Goal: Find specific page/section: Find specific page/section

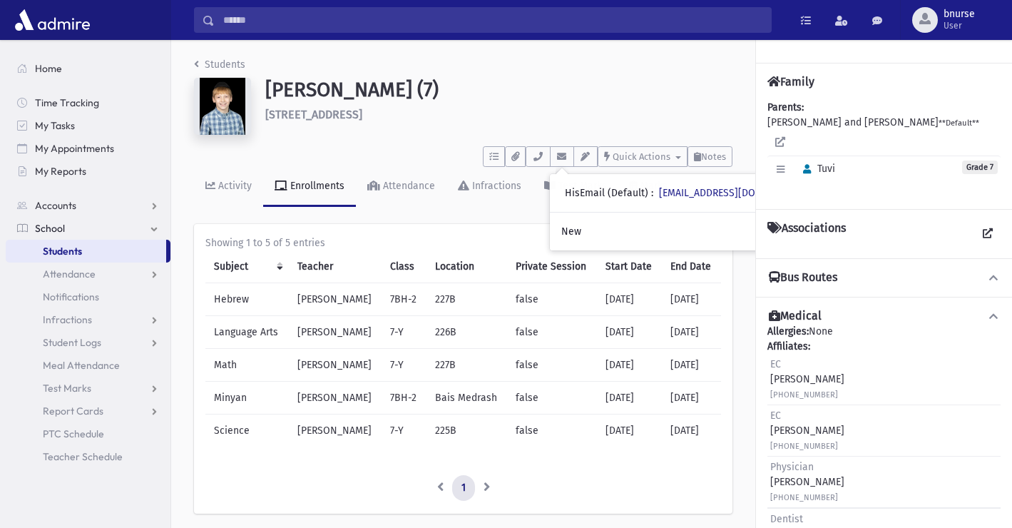
click at [76, 254] on span "Students" at bounding box center [62, 251] width 39 height 13
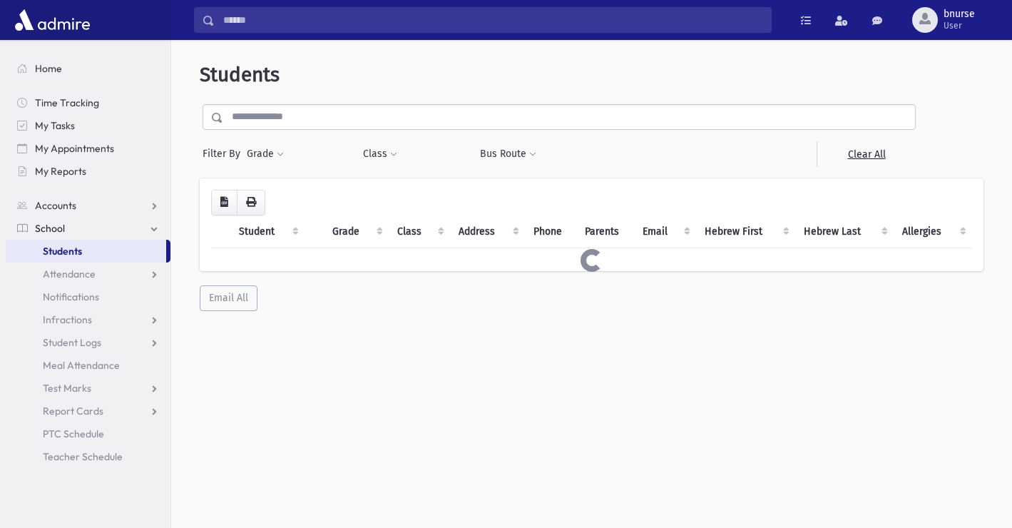
click at [383, 127] on input "text" at bounding box center [569, 117] width 692 height 26
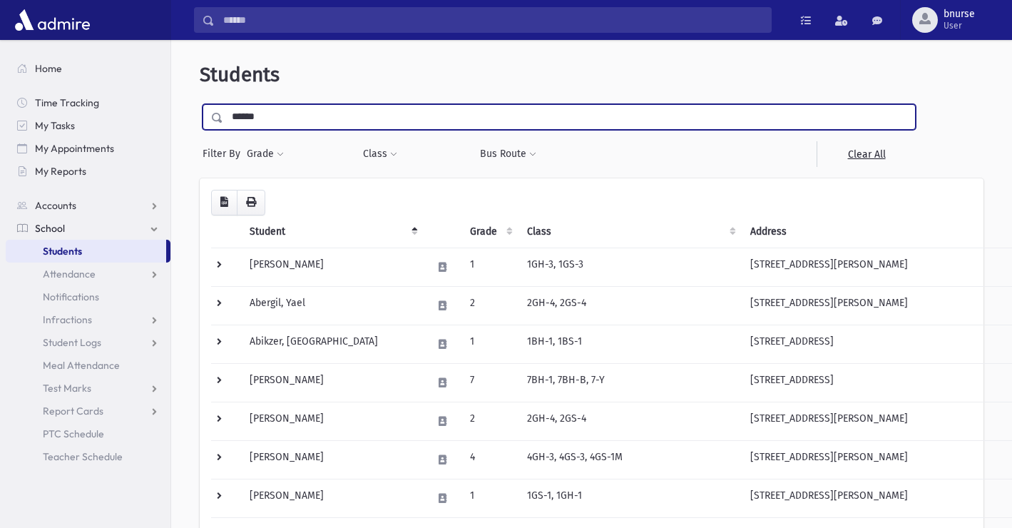
type input "******"
click at [200, 104] on input "submit" at bounding box center [220, 113] width 40 height 19
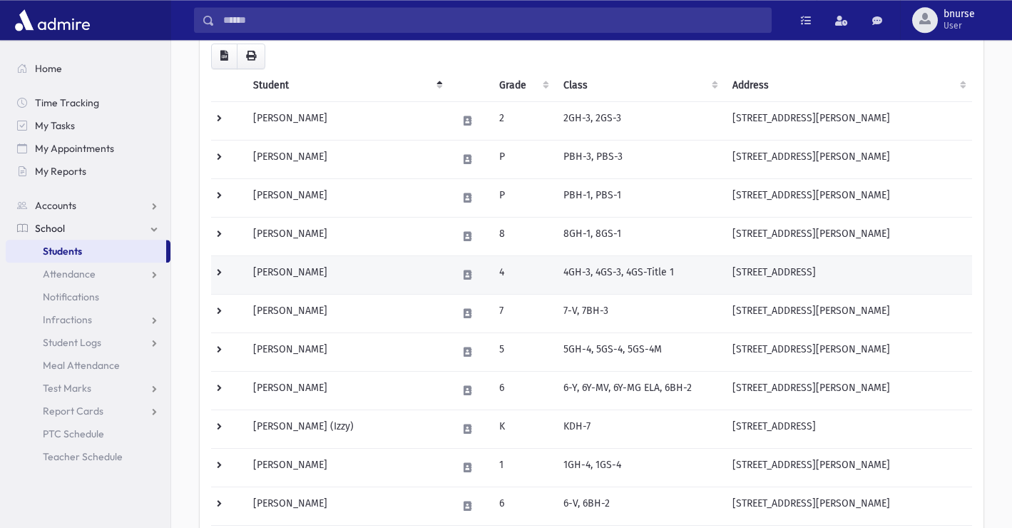
scroll to position [145, 0]
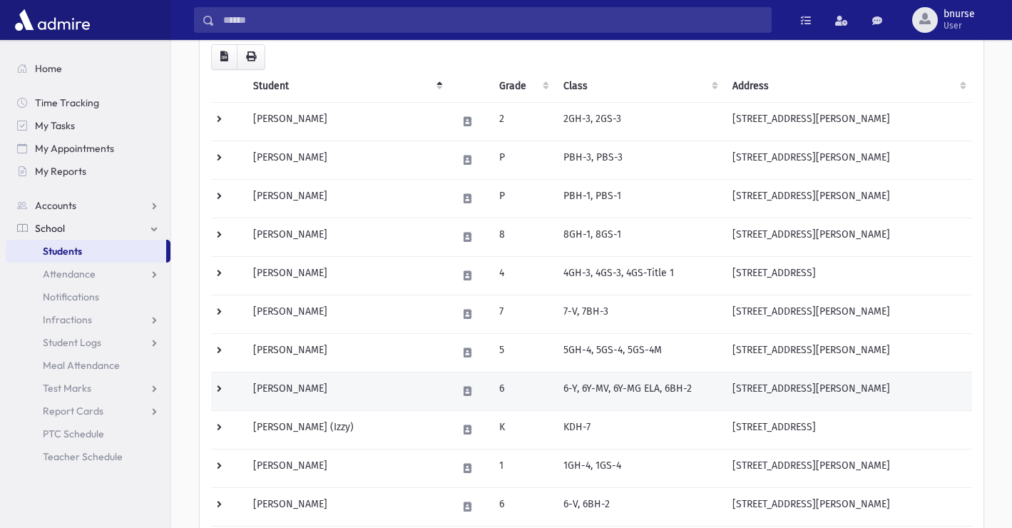
click at [322, 387] on td "[PERSON_NAME]" at bounding box center [347, 390] width 204 height 39
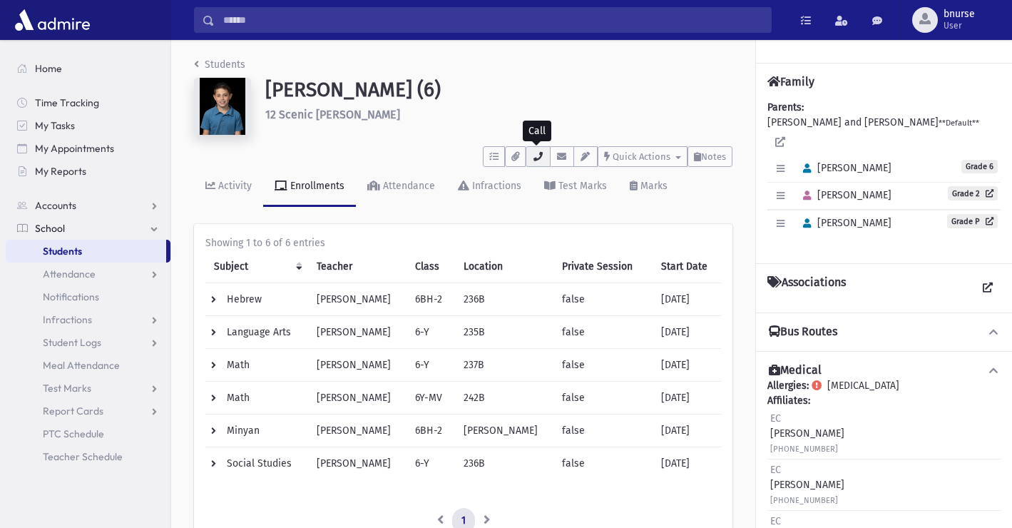
click at [538, 158] on icon "button" at bounding box center [537, 156] width 11 height 9
